Goal: Task Accomplishment & Management: Manage account settings

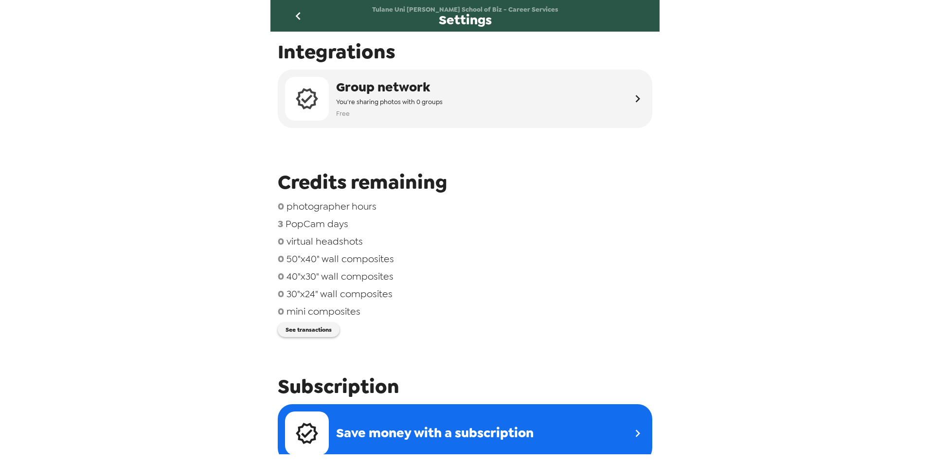
click at [303, 17] on icon "go back" at bounding box center [298, 16] width 16 height 16
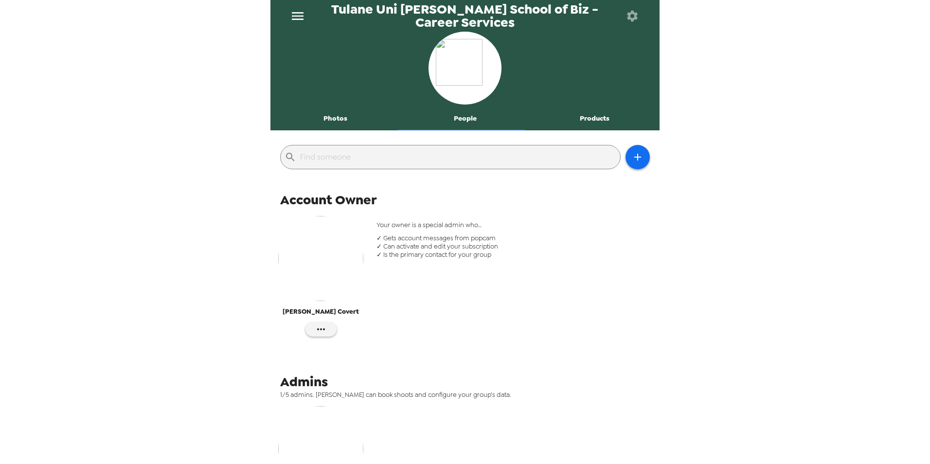
click at [292, 19] on icon "menu" at bounding box center [298, 16] width 12 height 8
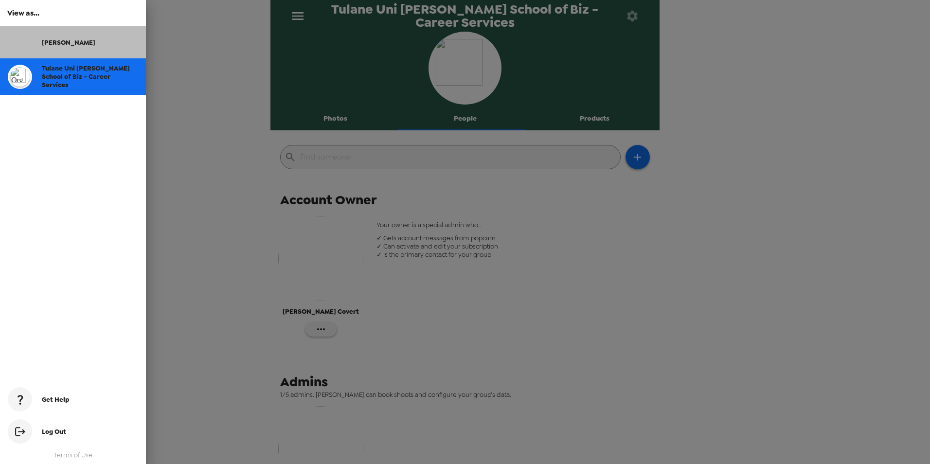
click at [31, 35] on div at bounding box center [25, 42] width 34 height 24
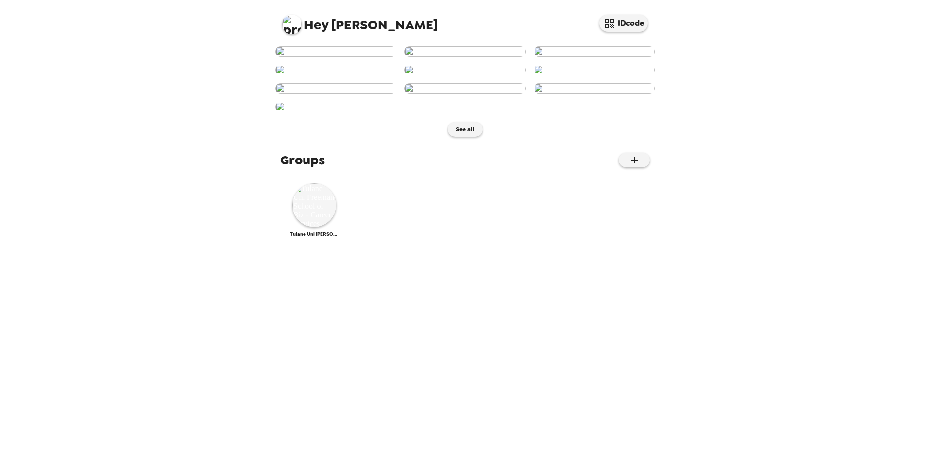
scroll to position [345, 0]
click at [325, 227] on img at bounding box center [314, 205] width 44 height 44
click at [170, 206] on div "Hey Sarah IDcode See all Groups Tulane Uni Freeman School of Biz - Career Servi…" at bounding box center [465, 232] width 930 height 464
click at [310, 227] on img at bounding box center [314, 205] width 44 height 44
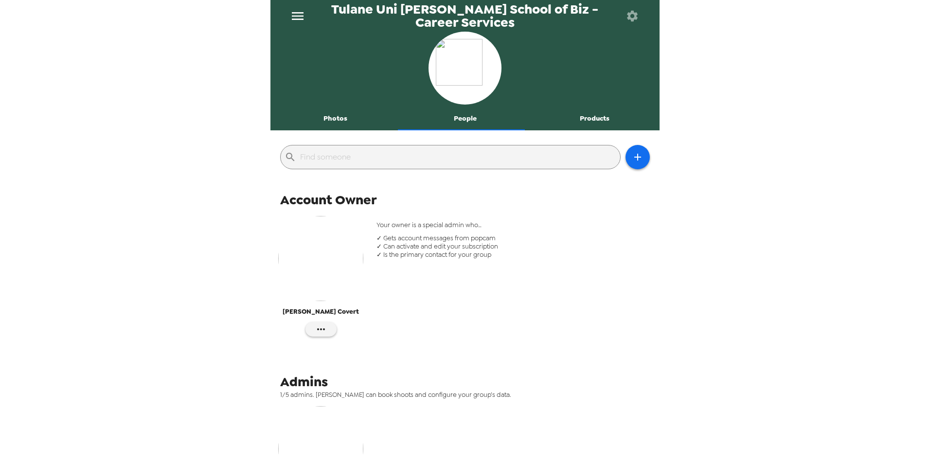
click at [331, 122] on button "Photos" at bounding box center [336, 118] width 130 height 23
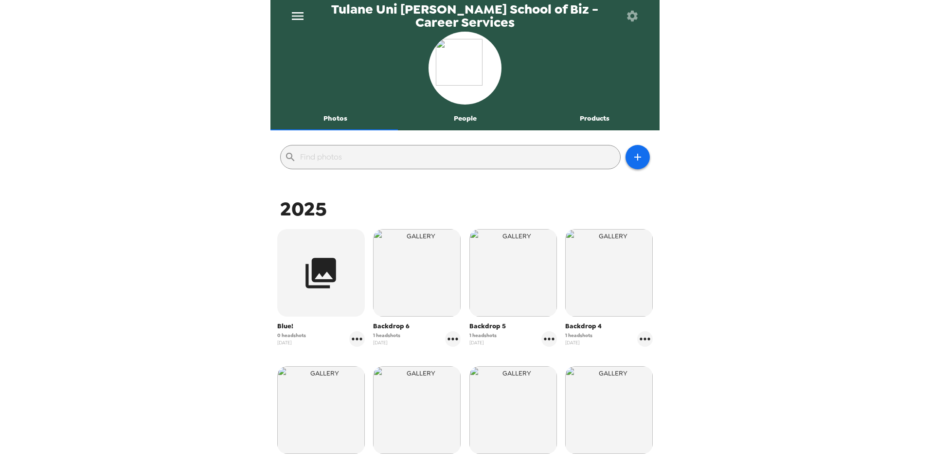
click at [473, 116] on button "People" at bounding box center [465, 118] width 130 height 23
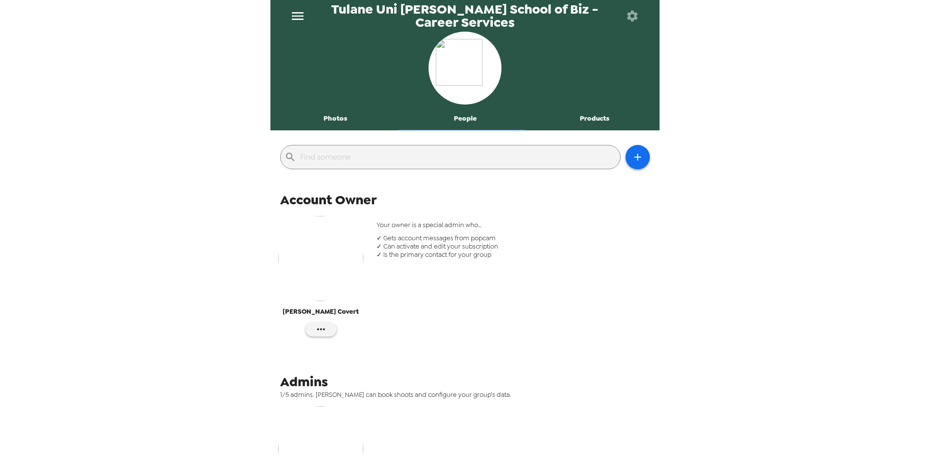
click at [328, 119] on button "Photos" at bounding box center [336, 118] width 130 height 23
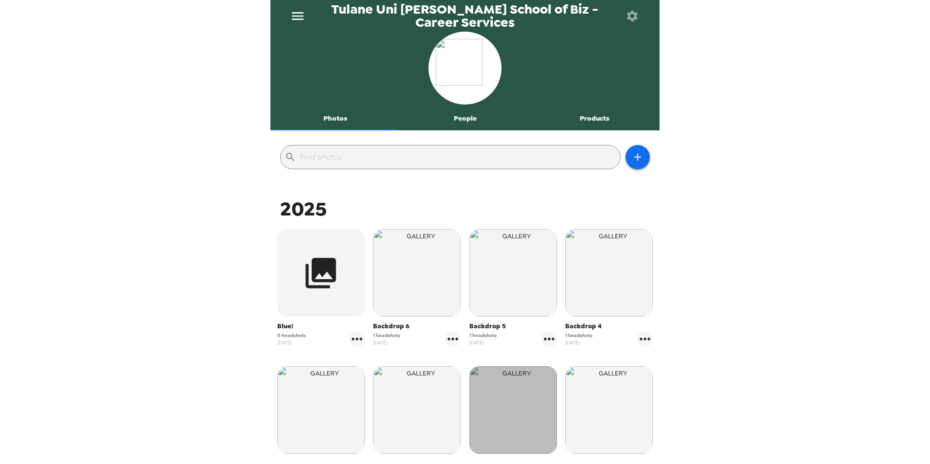
click at [514, 394] on img "button" at bounding box center [514, 410] width 88 height 88
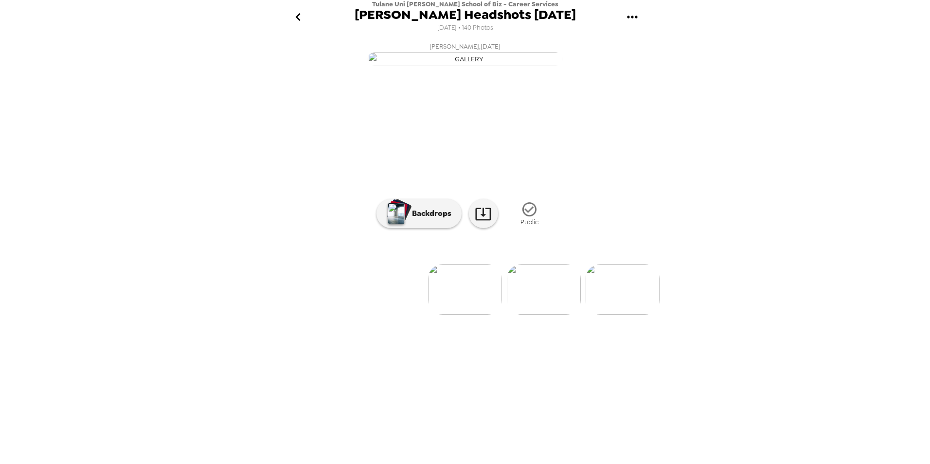
click at [625, 20] on icon "gallery menu" at bounding box center [633, 17] width 16 height 16
click at [577, 18] on div at bounding box center [465, 232] width 930 height 464
click at [395, 315] on img at bounding box center [406, 289] width 74 height 51
click at [357, 315] on img at bounding box center [362, 289] width 74 height 51
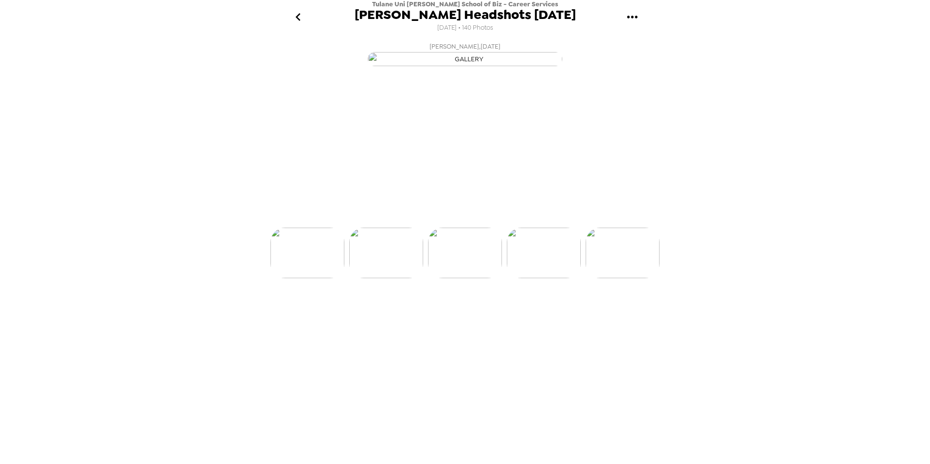
scroll to position [0, 1497]
click at [524, 315] on img at bounding box center [544, 289] width 74 height 51
click at [358, 315] on img at bounding box center [356, 289] width 74 height 51
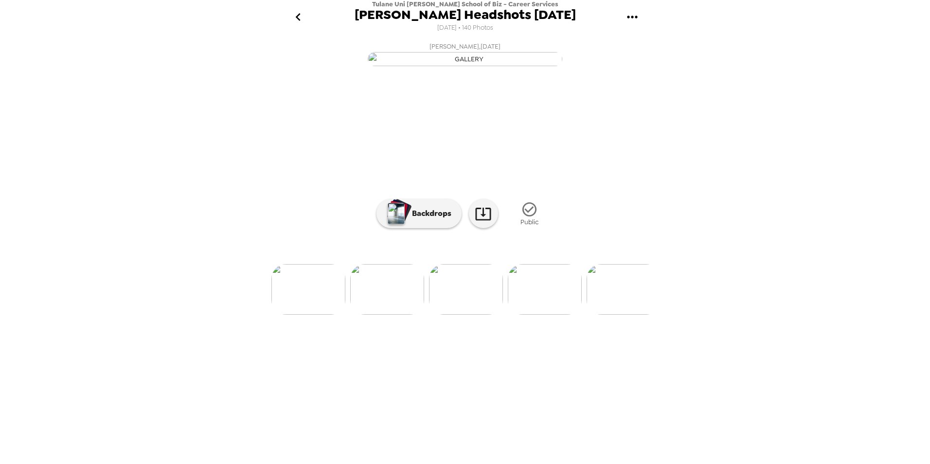
click at [642, 315] on img at bounding box center [624, 289] width 74 height 51
click at [488, 315] on img at bounding box center [466, 289] width 74 height 51
click at [558, 315] on img at bounding box center [545, 289] width 74 height 51
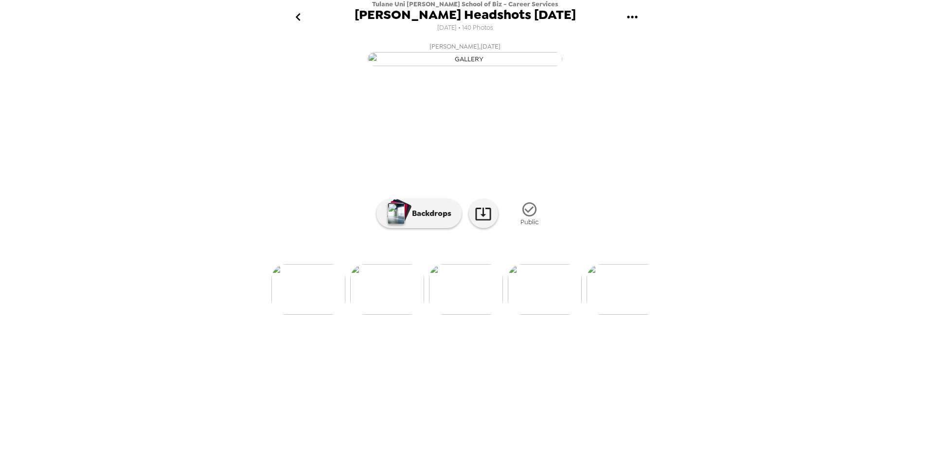
click at [332, 315] on img at bounding box center [308, 289] width 74 height 51
click at [379, 315] on img at bounding box center [351, 289] width 74 height 51
click at [651, 315] on li at bounding box center [624, 289] width 74 height 51
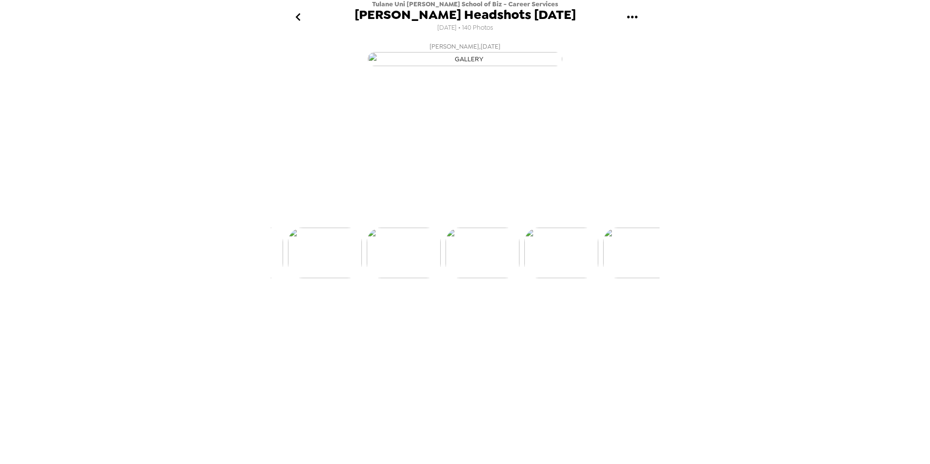
scroll to position [0, 3545]
click at [569, 315] on img at bounding box center [545, 289] width 74 height 51
click at [563, 315] on img at bounding box center [545, 289] width 74 height 51
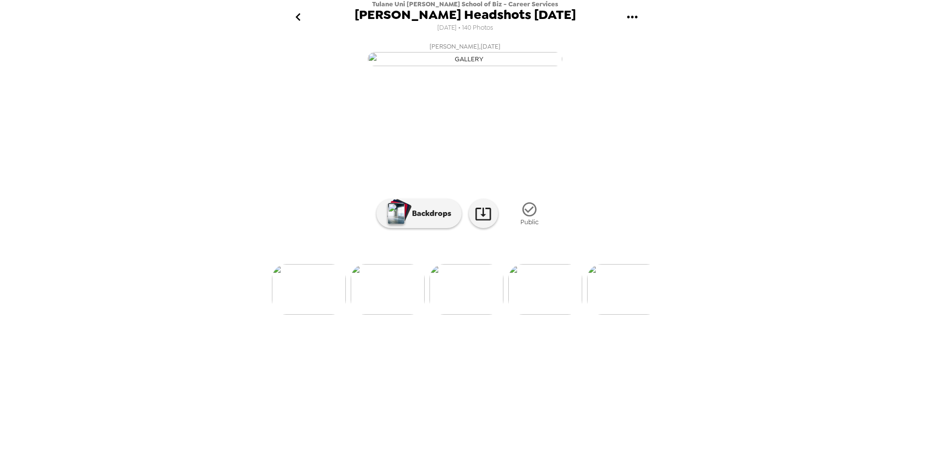
click at [629, 315] on img at bounding box center [624, 289] width 74 height 51
click at [315, 315] on img at bounding box center [304, 289] width 74 height 51
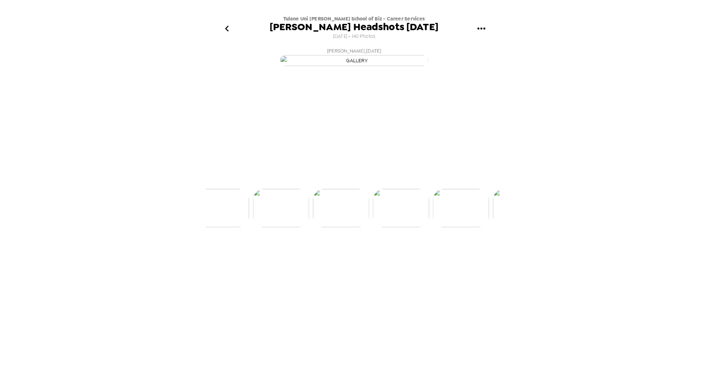
scroll to position [0, 3782]
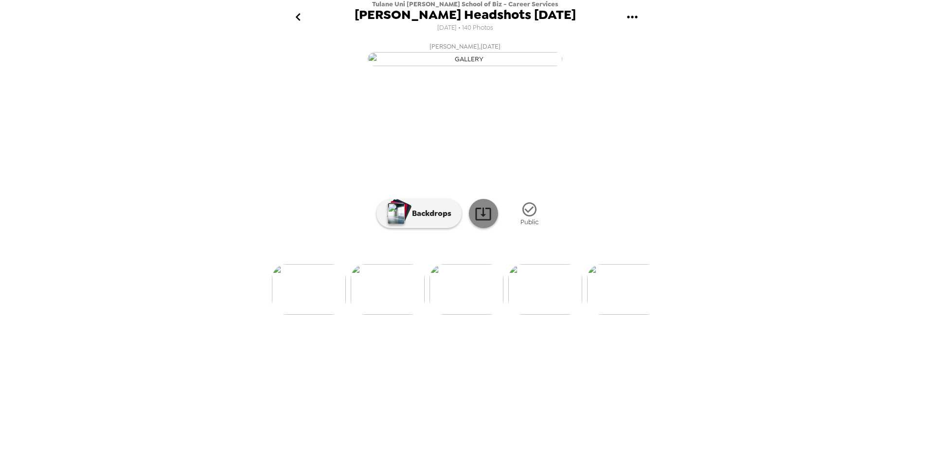
click at [486, 222] on icon at bounding box center [483, 213] width 17 height 17
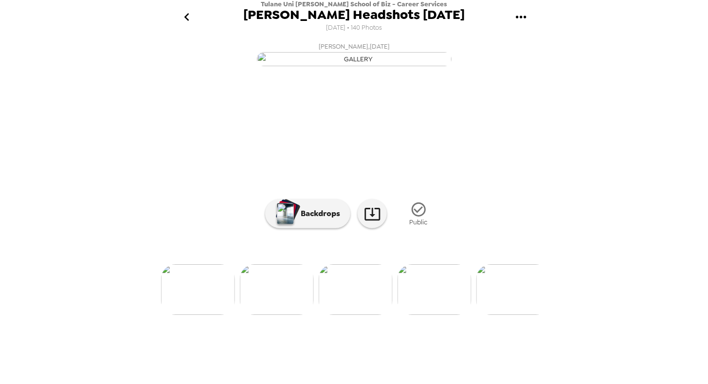
click at [191, 22] on icon "go back" at bounding box center [187, 17] width 16 height 16
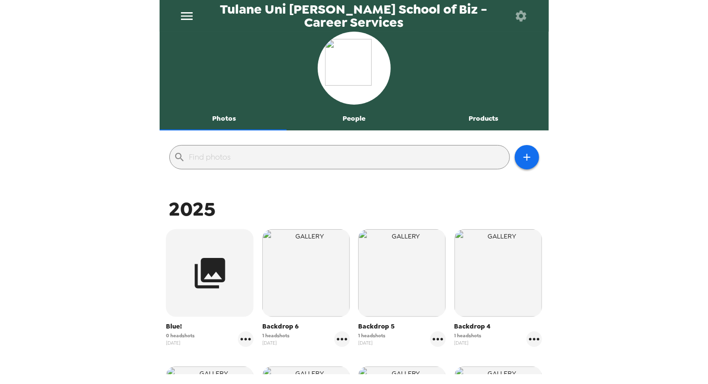
scroll to position [207, 0]
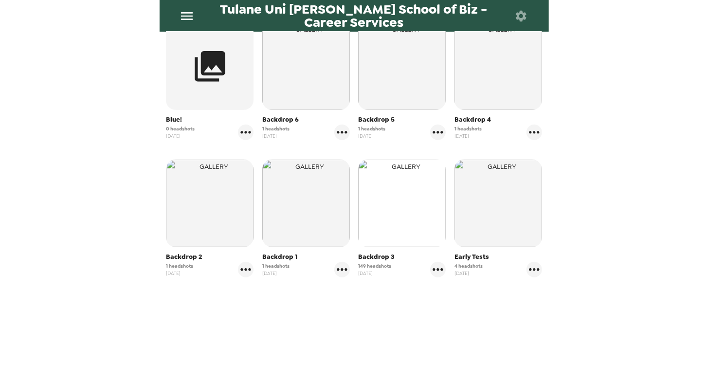
click at [405, 204] on img "button" at bounding box center [402, 204] width 88 height 88
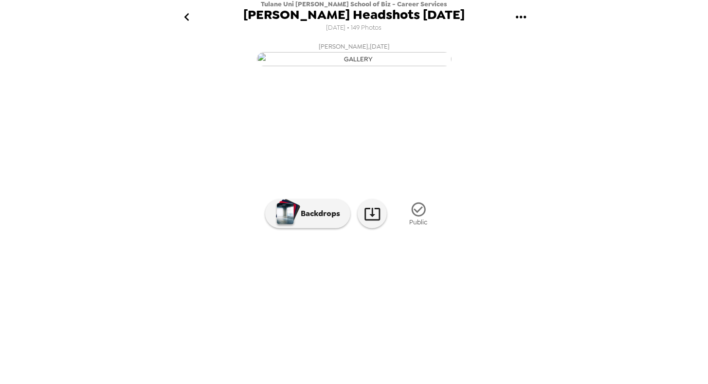
scroll to position [38, 0]
click at [372, 222] on icon at bounding box center [372, 213] width 17 height 17
click at [192, 25] on icon "go back" at bounding box center [187, 17] width 16 height 16
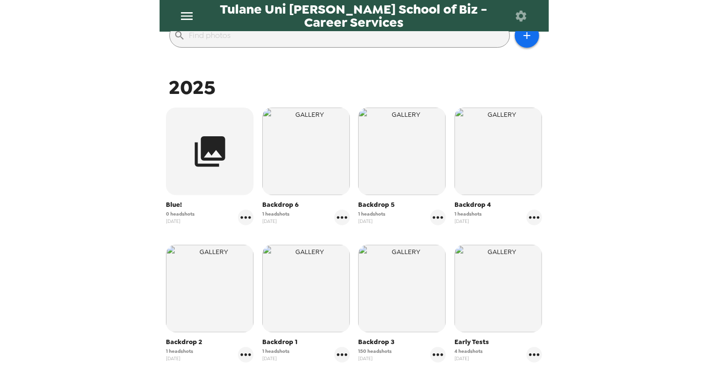
scroll to position [207, 0]
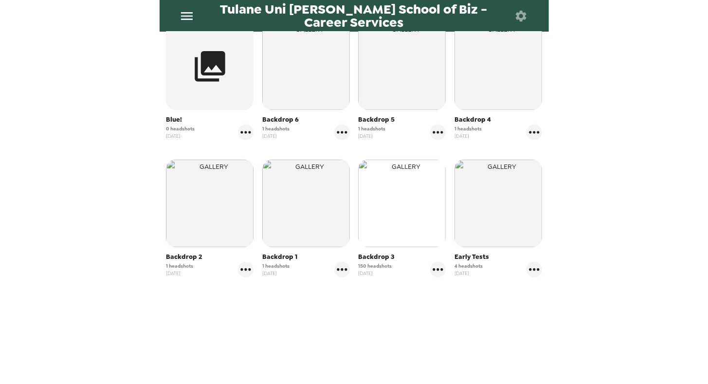
click at [412, 212] on img "button" at bounding box center [402, 204] width 88 height 88
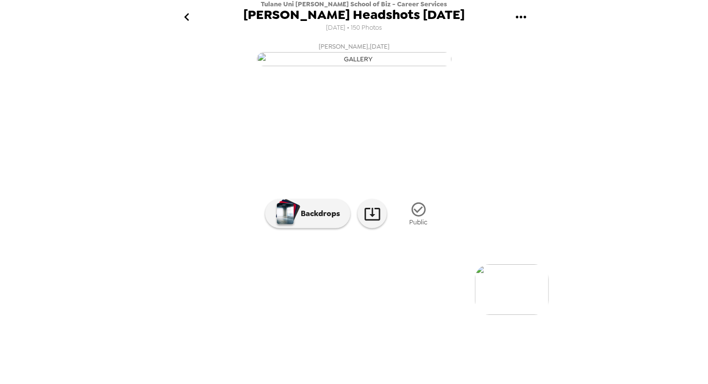
scroll to position [43, 0]
click at [460, 315] on img at bounding box center [433, 289] width 74 height 51
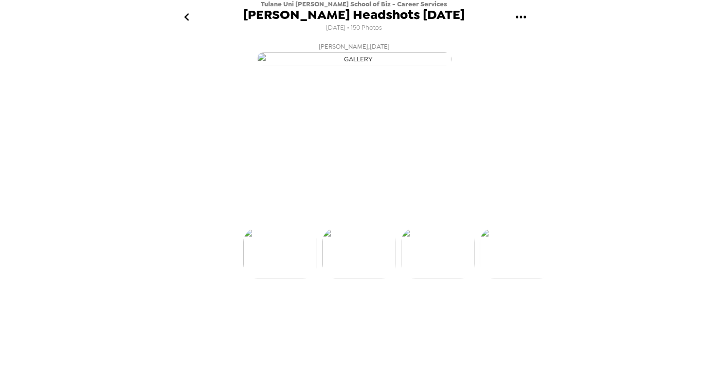
scroll to position [0, 78]
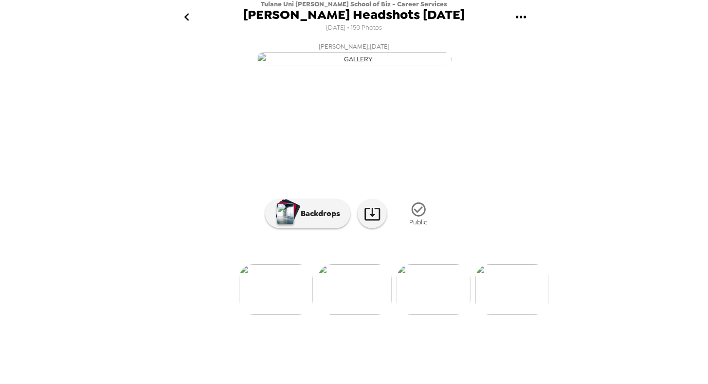
click at [448, 315] on img at bounding box center [434, 289] width 74 height 51
click at [506, 315] on img at bounding box center [512, 289] width 74 height 51
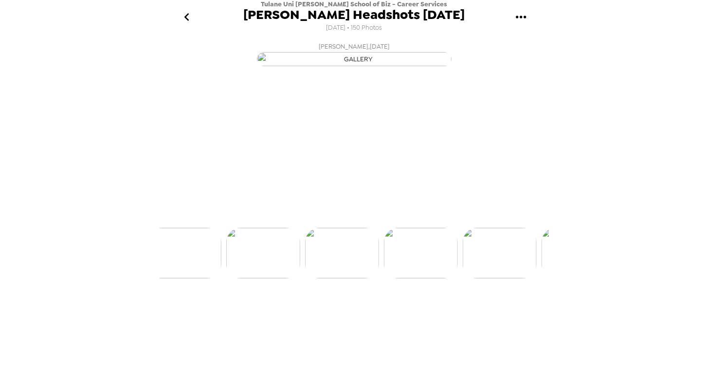
scroll to position [0, 315]
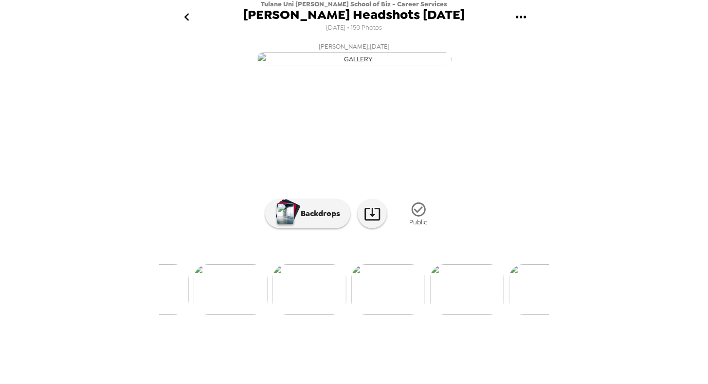
click at [233, 315] on img at bounding box center [231, 289] width 74 height 51
click at [514, 315] on img at bounding box center [512, 289] width 74 height 51
click at [214, 315] on img at bounding box center [197, 289] width 74 height 51
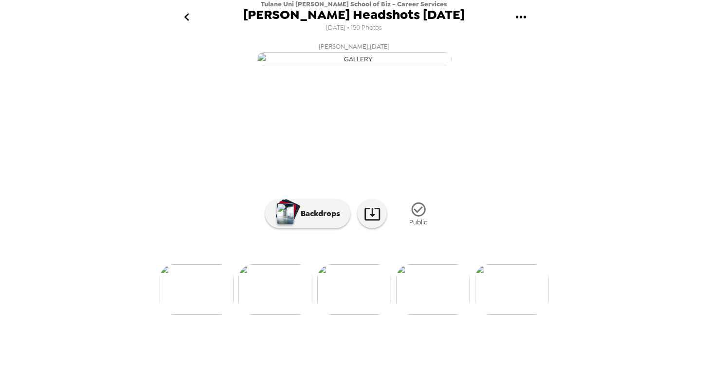
click at [189, 21] on icon "go back" at bounding box center [187, 17] width 16 height 16
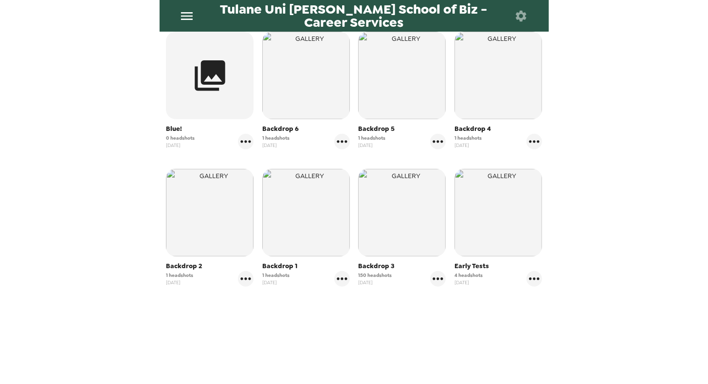
scroll to position [207, 0]
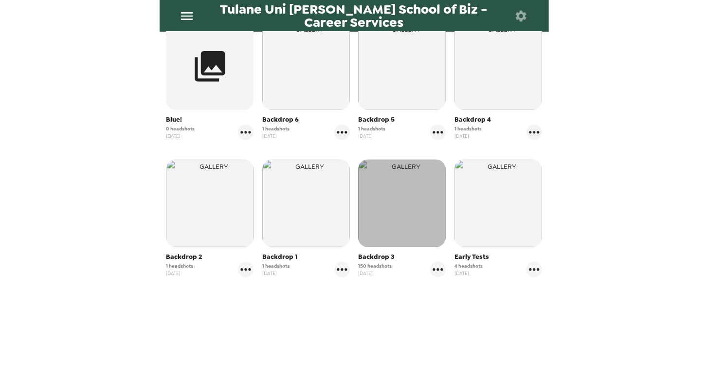
click at [425, 206] on img "button" at bounding box center [402, 204] width 88 height 88
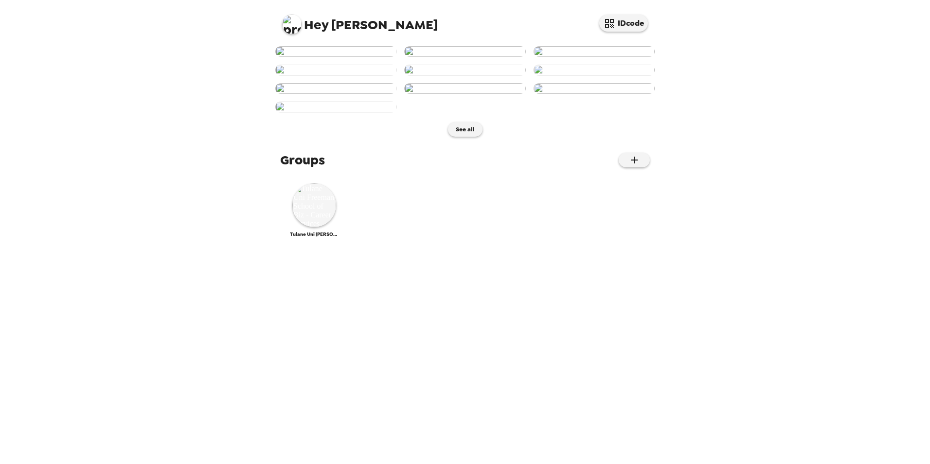
click at [829, 316] on div "Hey Sarah IDcode See all Groups Tulane Uni Freeman School of Biz - Career Servi…" at bounding box center [465, 232] width 930 height 464
click at [578, 75] on img at bounding box center [594, 70] width 121 height 11
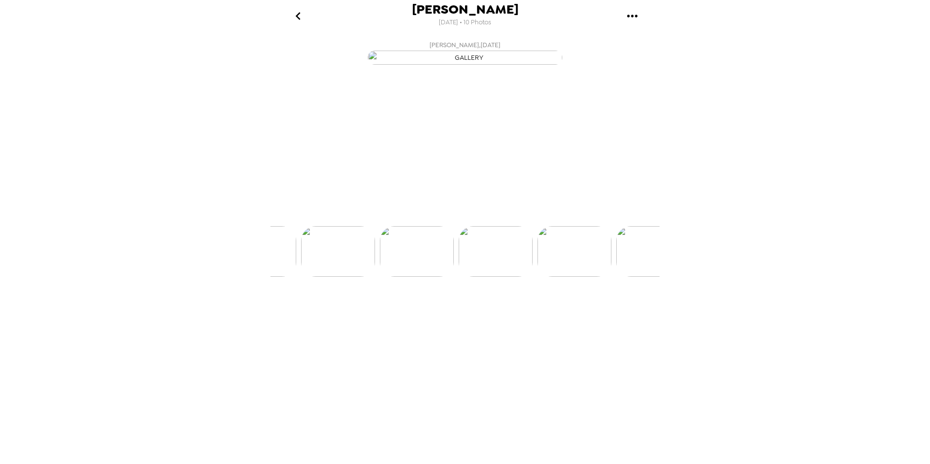
scroll to position [0, 392]
click at [299, 14] on icon "go back" at bounding box center [297, 16] width 5 height 8
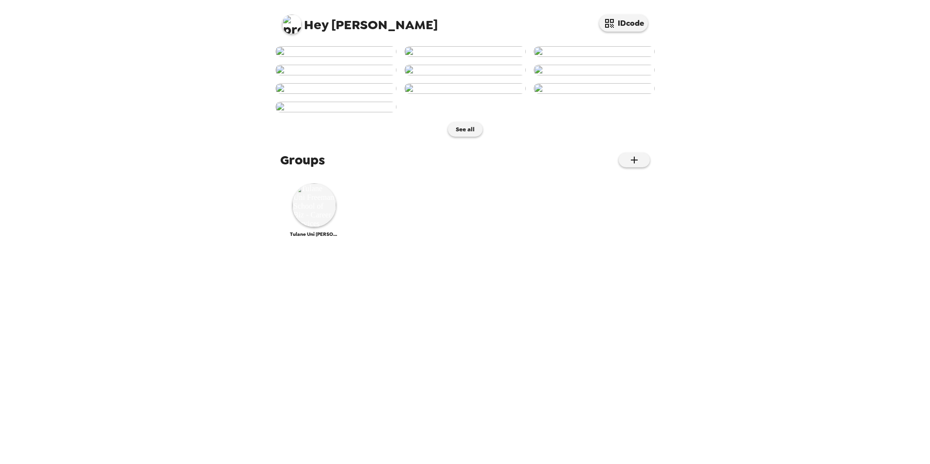
scroll to position [345, 0]
click at [320, 227] on img at bounding box center [314, 205] width 44 height 44
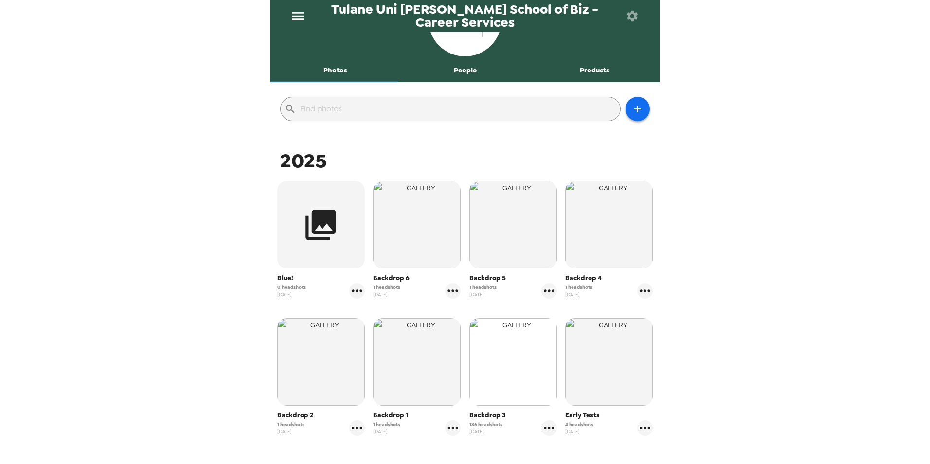
scroll to position [127, 0]
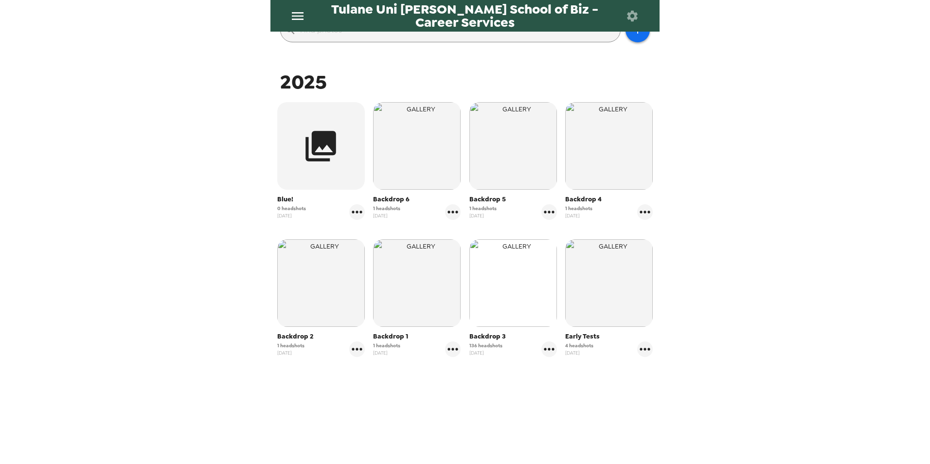
click at [505, 272] on img "button" at bounding box center [514, 283] width 88 height 88
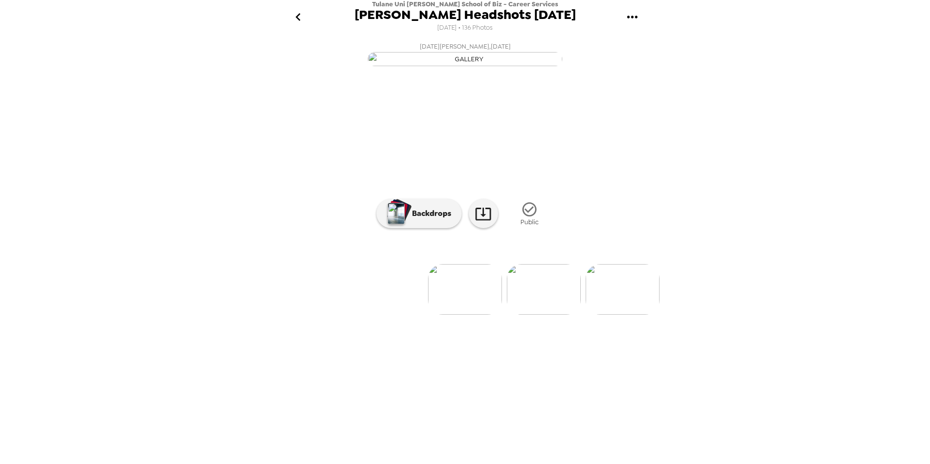
click at [636, 18] on icon "gallery menu" at bounding box center [632, 17] width 10 height 2
drag, startPoint x: 710, startPoint y: 261, endPoint x: 680, endPoint y: 196, distance: 72.0
click at [710, 261] on div at bounding box center [465, 232] width 930 height 464
click at [630, 17] on icon "gallery menu" at bounding box center [633, 17] width 16 height 16
click at [685, 99] on li "Download people CSV" at bounding box center [673, 99] width 114 height 18
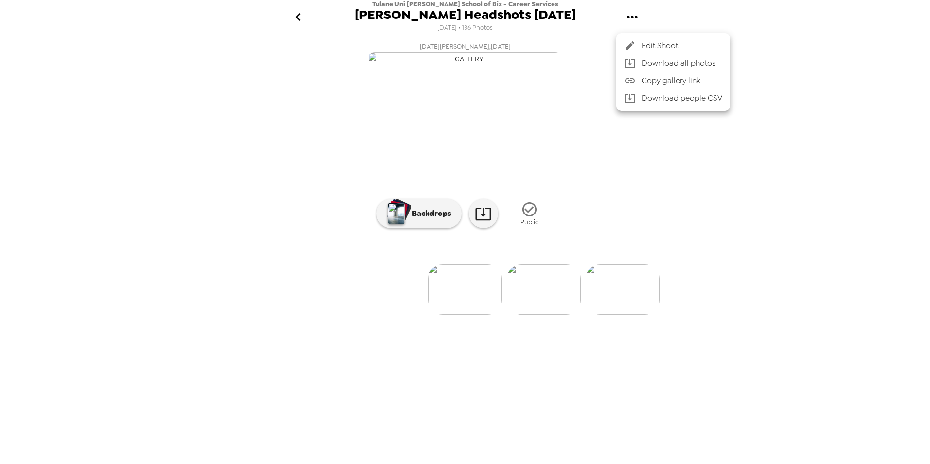
click at [192, 186] on div at bounding box center [465, 232] width 930 height 464
click at [638, 19] on icon "gallery menu" at bounding box center [633, 17] width 16 height 16
click at [700, 105] on li "Download people CSV" at bounding box center [673, 99] width 114 height 18
drag, startPoint x: 874, startPoint y: 384, endPoint x: 831, endPoint y: 381, distance: 42.9
click at [874, 384] on div at bounding box center [465, 232] width 930 height 464
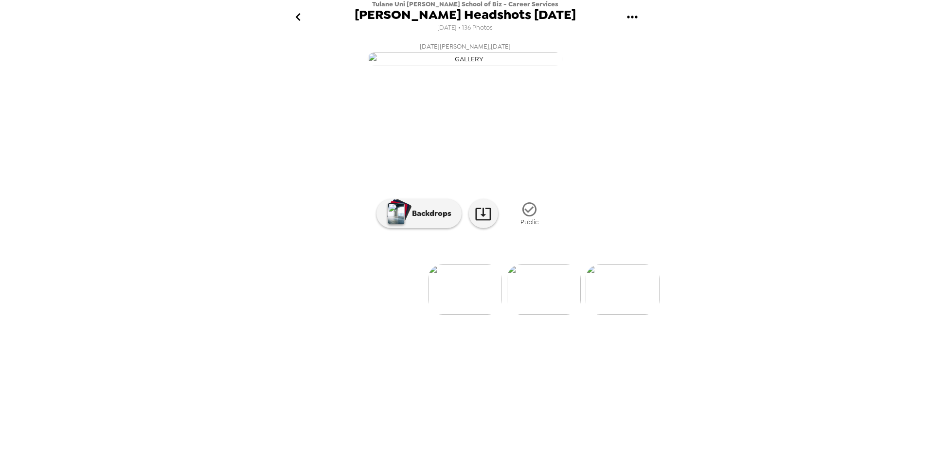
click at [305, 14] on icon "go back" at bounding box center [298, 17] width 16 height 16
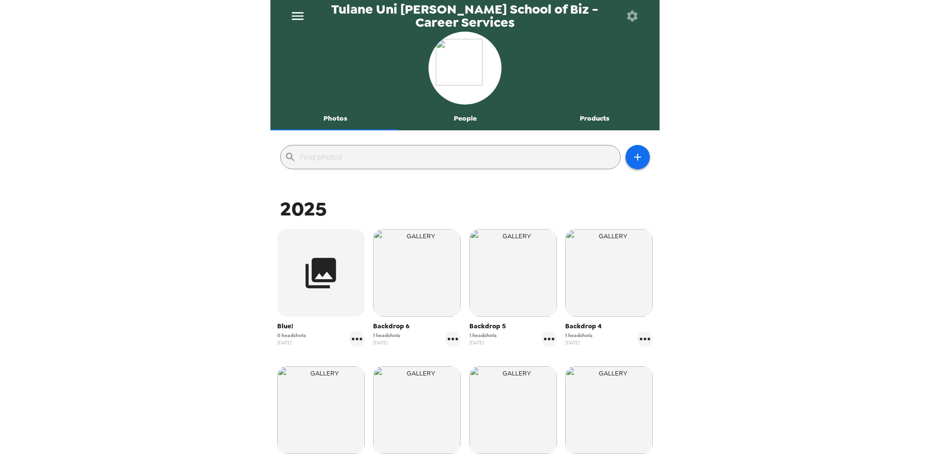
click at [340, 122] on button "Photos" at bounding box center [336, 118] width 130 height 23
click at [306, 14] on button "menu" at bounding box center [297, 16] width 31 height 32
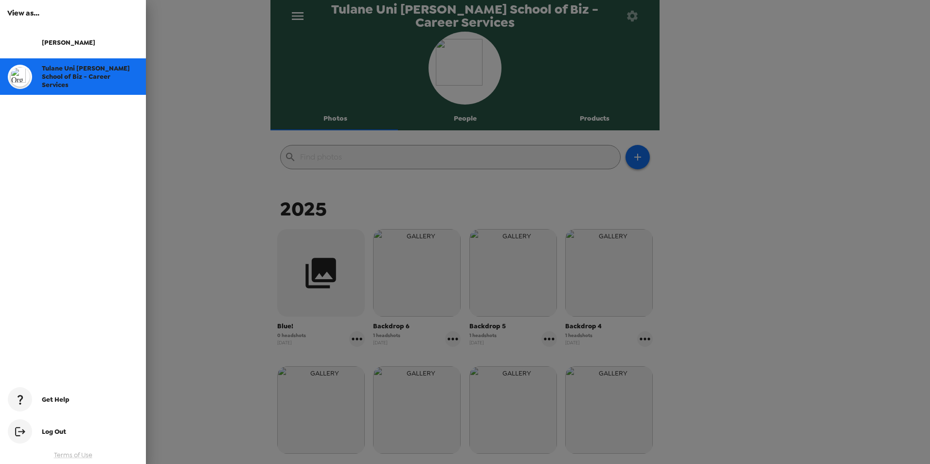
click at [221, 117] on div at bounding box center [465, 232] width 930 height 464
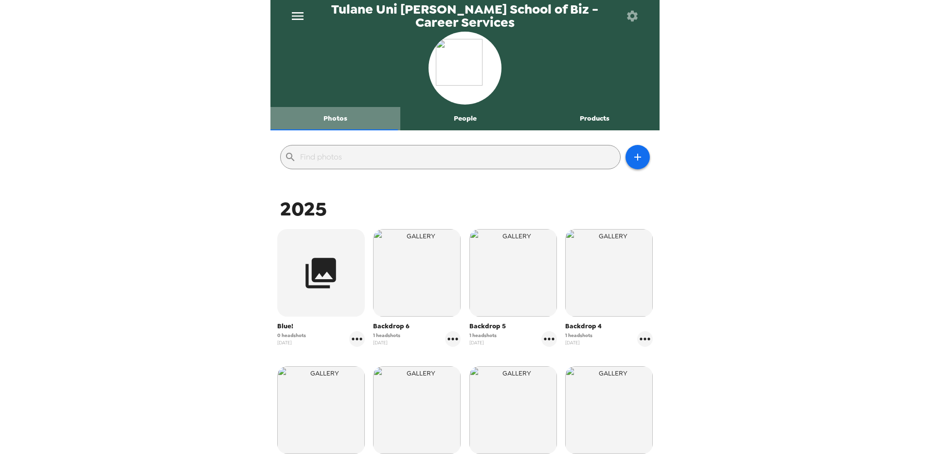
click at [344, 124] on button "Photos" at bounding box center [336, 118] width 130 height 23
click at [468, 125] on button "People" at bounding box center [465, 118] width 130 height 23
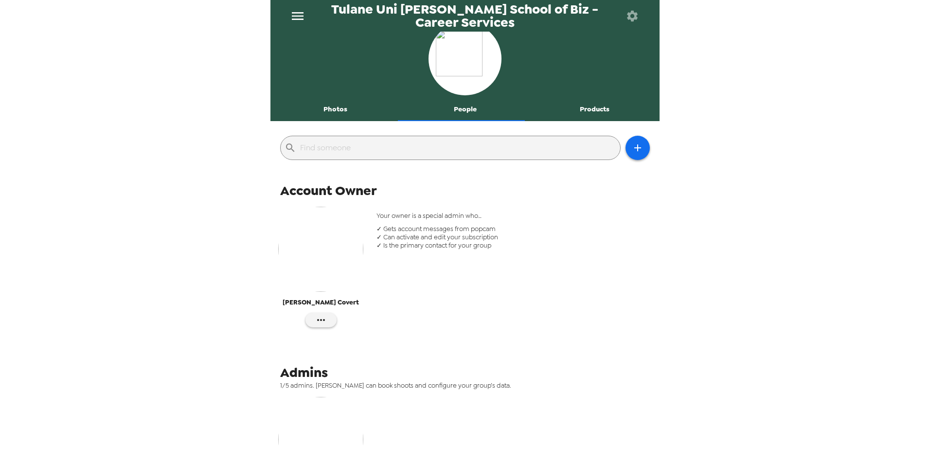
scroll to position [8, 0]
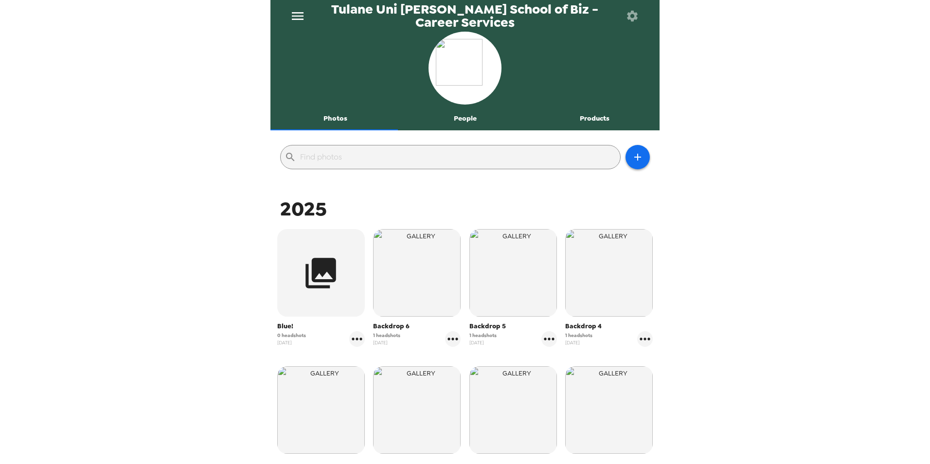
click at [354, 122] on button "Photos" at bounding box center [336, 118] width 130 height 23
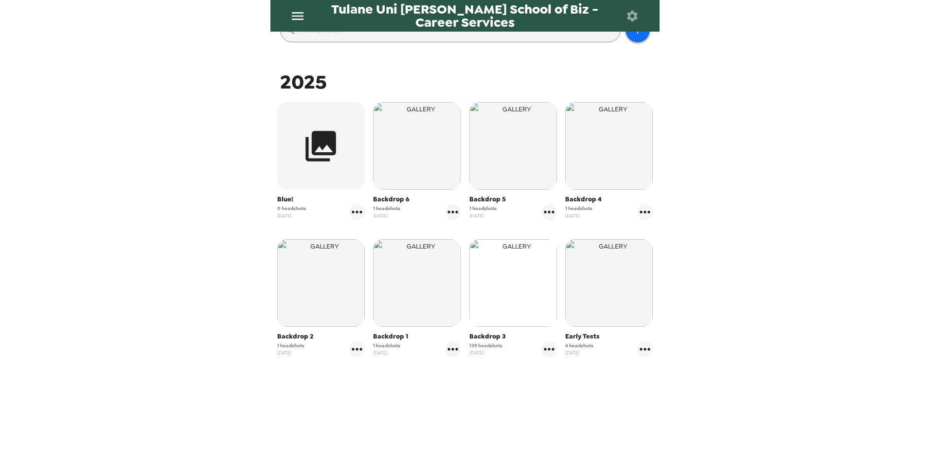
click at [514, 309] on img "button" at bounding box center [514, 283] width 88 height 88
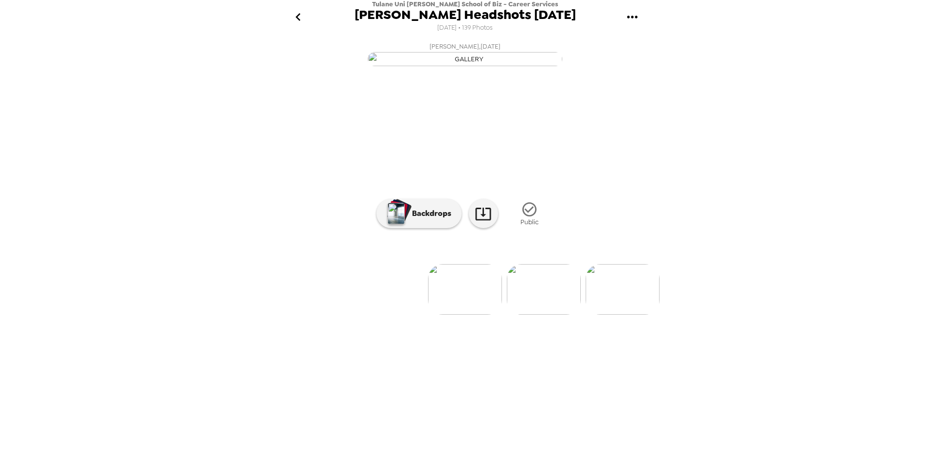
click at [631, 15] on icon "gallery menu" at bounding box center [633, 17] width 16 height 16
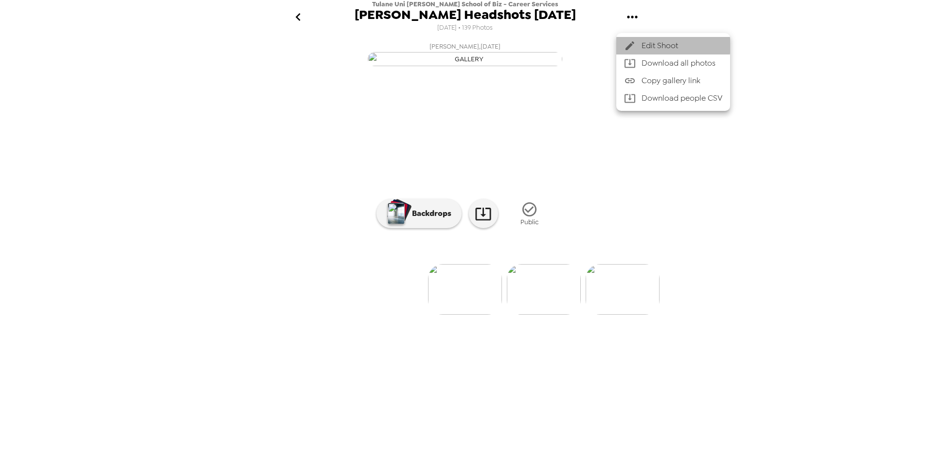
click at [637, 40] on div at bounding box center [633, 46] width 18 height 12
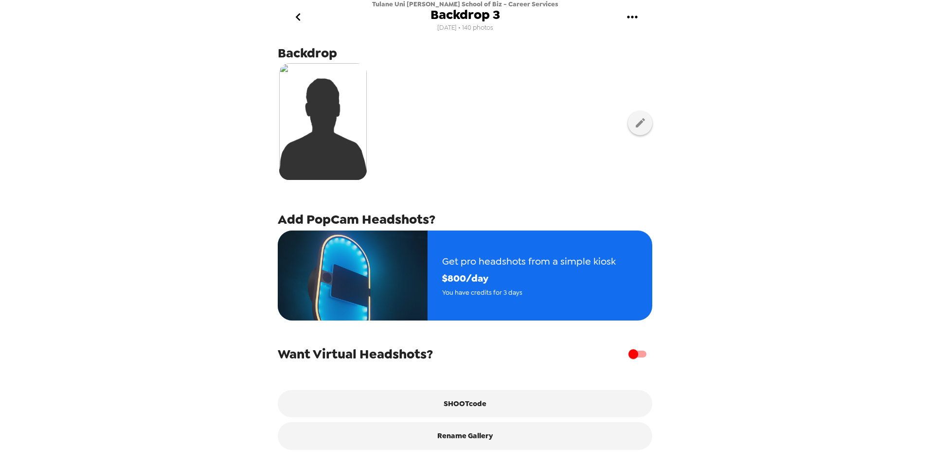
scroll to position [134, 0]
click at [386, 358] on span "Want Virtual Headshots?" at bounding box center [355, 354] width 155 height 18
click at [387, 358] on span "Want Virtual Headshots?" at bounding box center [355, 354] width 155 height 18
drag, startPoint x: 387, startPoint y: 358, endPoint x: 454, endPoint y: 361, distance: 67.7
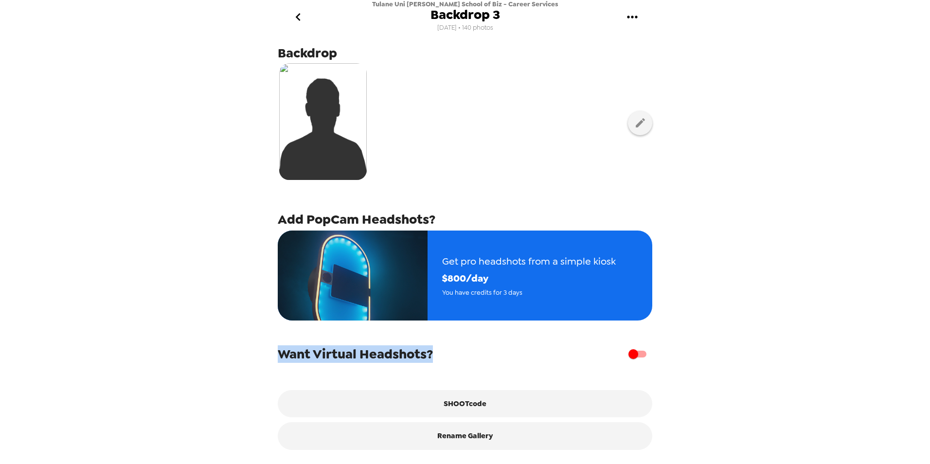
click at [454, 361] on div "Want Virtual Headshots?" at bounding box center [465, 354] width 375 height 18
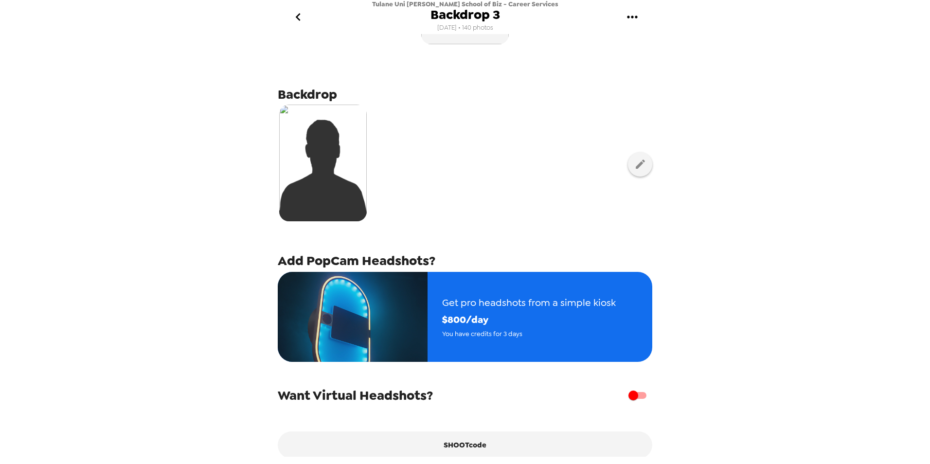
scroll to position [0, 0]
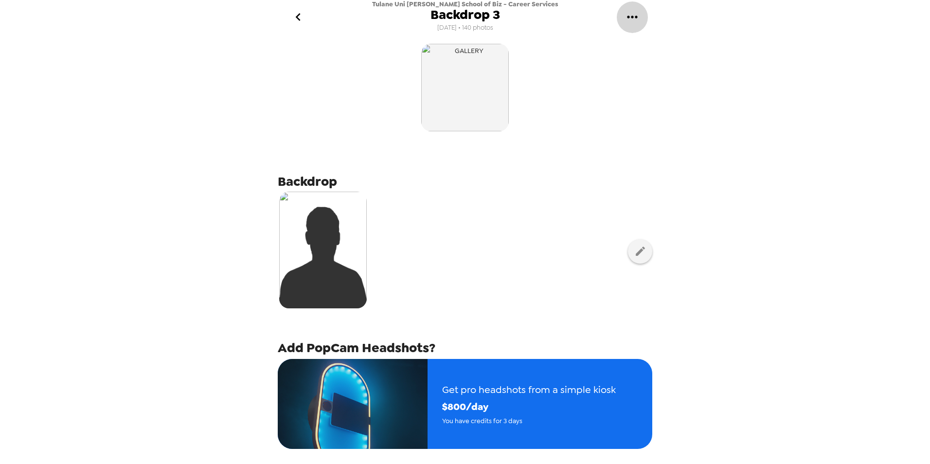
click at [627, 18] on icon "gallery menu" at bounding box center [633, 17] width 16 height 16
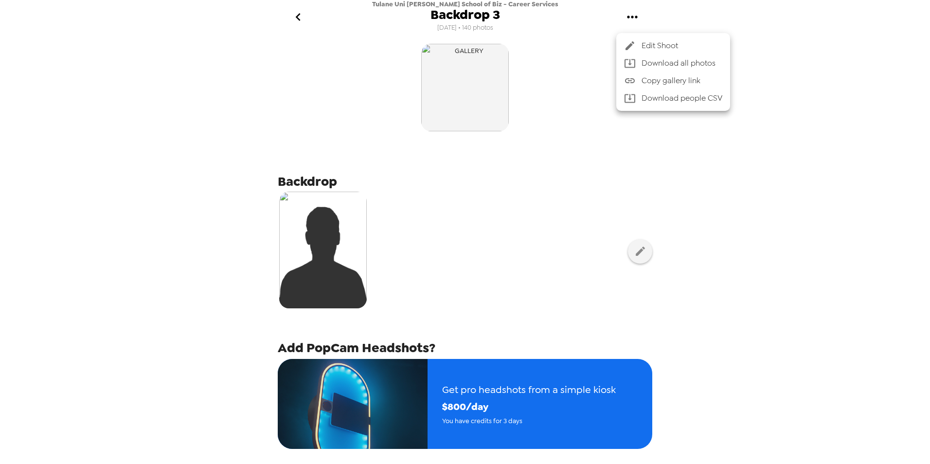
click at [90, 183] on div at bounding box center [465, 232] width 930 height 464
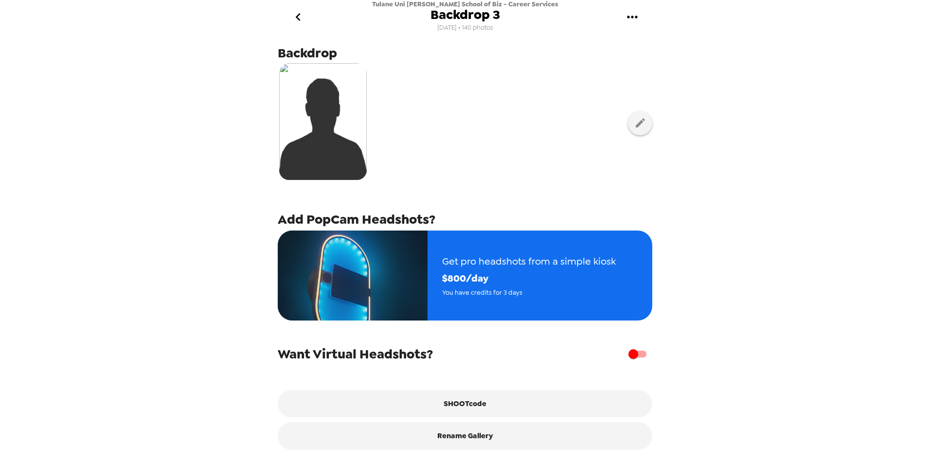
scroll to position [134, 0]
click at [624, 354] on input "checkbox" at bounding box center [633, 354] width 55 height 18
checkbox input "true"
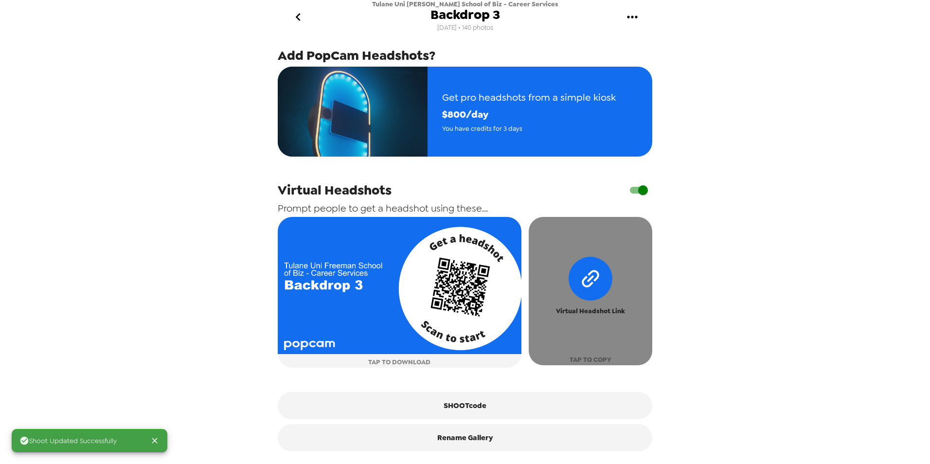
scroll to position [297, 0]
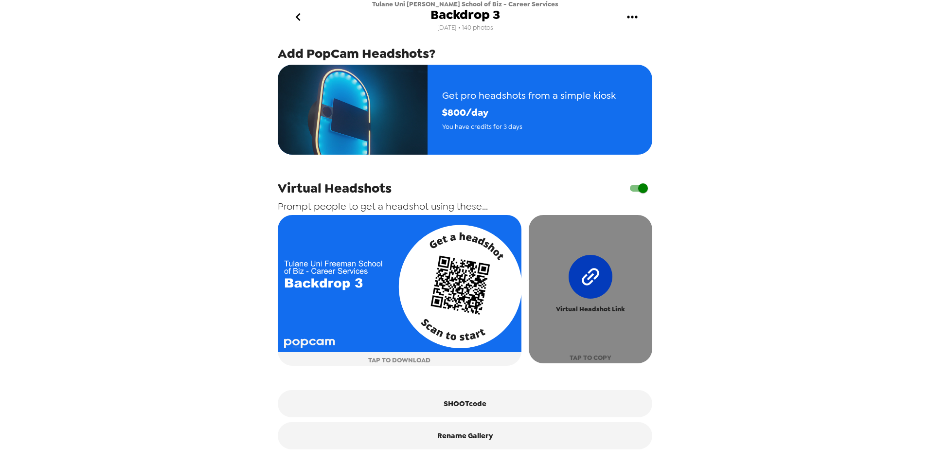
click at [576, 283] on icon "button" at bounding box center [591, 277] width 62 height 62
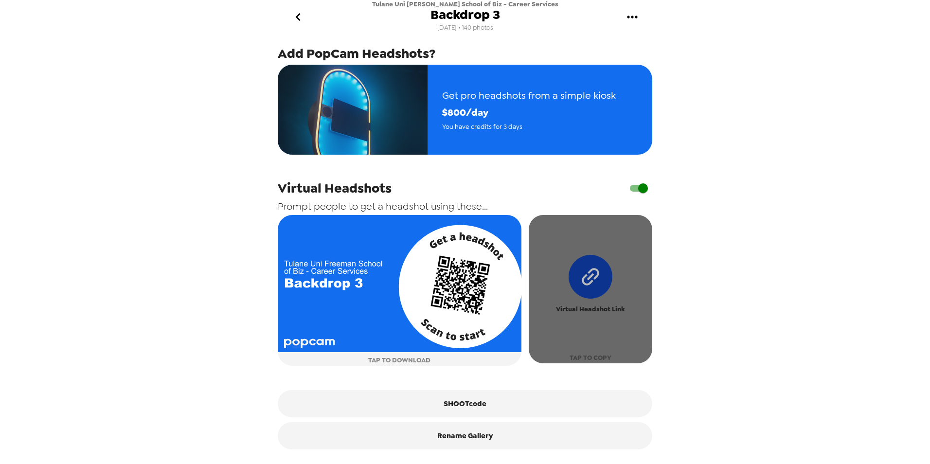
click at [602, 285] on icon "button" at bounding box center [591, 277] width 62 height 62
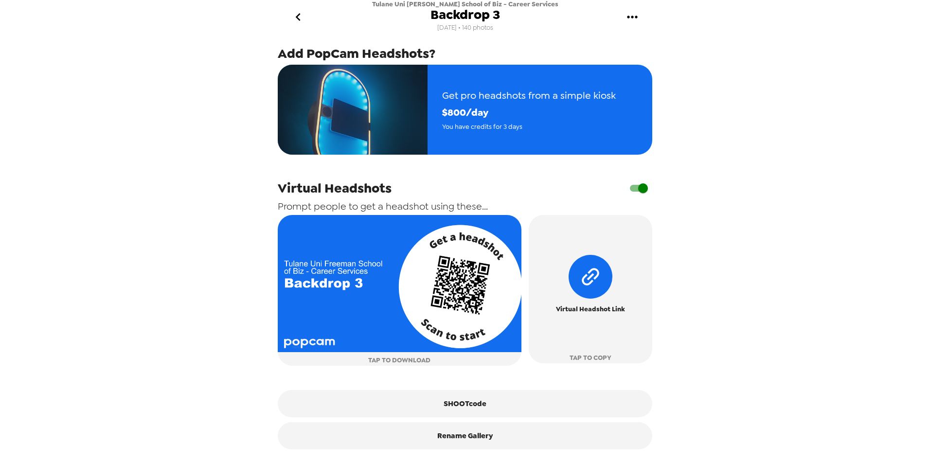
drag, startPoint x: 136, startPoint y: 377, endPoint x: 145, endPoint y: 367, distance: 13.1
click at [136, 377] on div "Tulane Uni Freeman School of Biz - Career Services Backdrop 3 8/19/25 • 140 pho…" at bounding box center [465, 232] width 930 height 464
click at [303, 17] on icon "go back" at bounding box center [298, 17] width 16 height 16
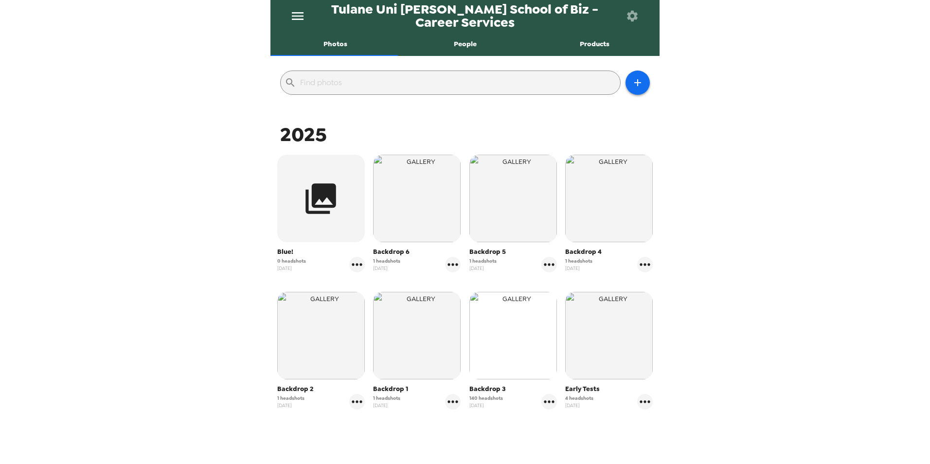
scroll to position [78, 0]
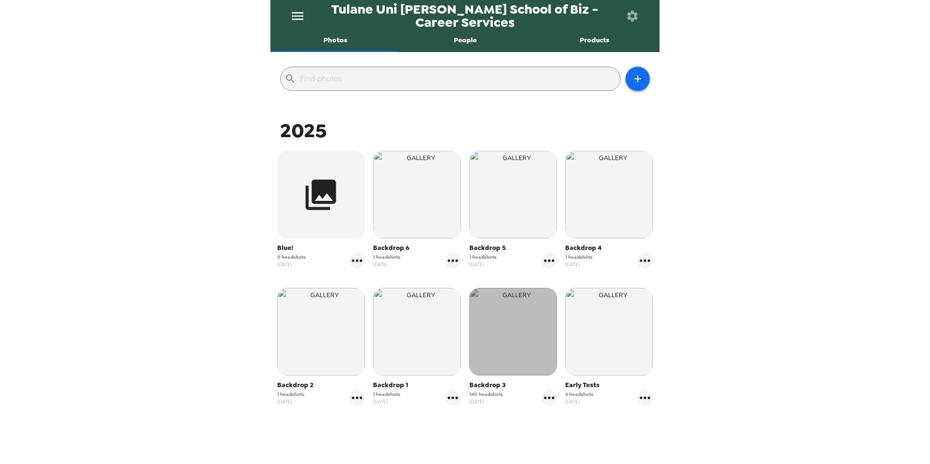
click at [497, 325] on img "button" at bounding box center [514, 332] width 88 height 88
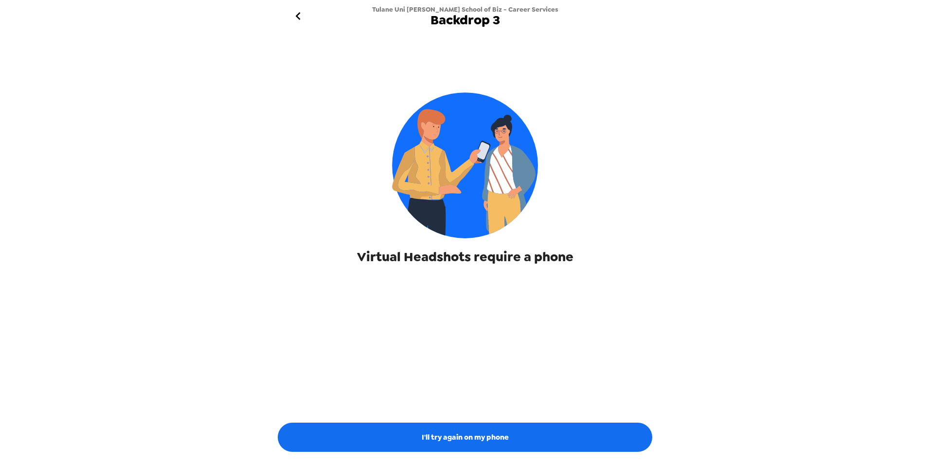
click at [292, 12] on icon "go back" at bounding box center [298, 16] width 16 height 16
